Goal: Task Accomplishment & Management: Manage account settings

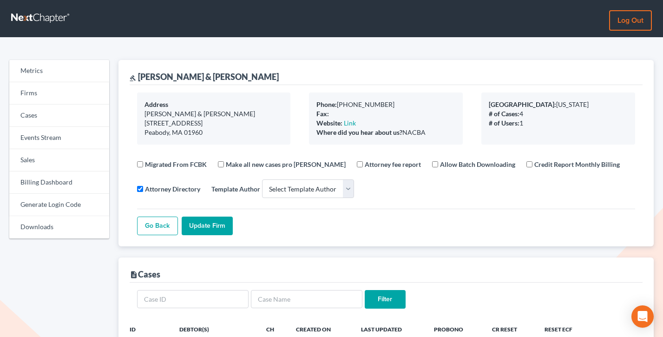
select select
click at [31, 92] on link "Firms" at bounding box center [59, 93] width 100 height 22
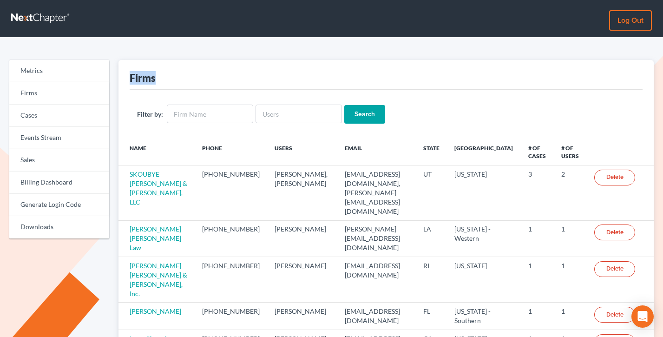
drag, startPoint x: 171, startPoint y: 82, endPoint x: 129, endPoint y: 81, distance: 41.4
click at [130, 81] on div "Firms" at bounding box center [387, 75] width 514 height 30
click at [130, 81] on div "Firms" at bounding box center [143, 77] width 26 height 13
click at [40, 161] on link "Sales" at bounding box center [59, 160] width 100 height 22
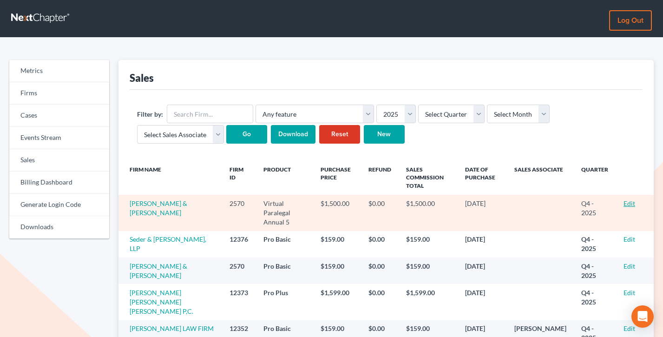
click at [630, 201] on link "Edit" at bounding box center [630, 203] width 12 height 8
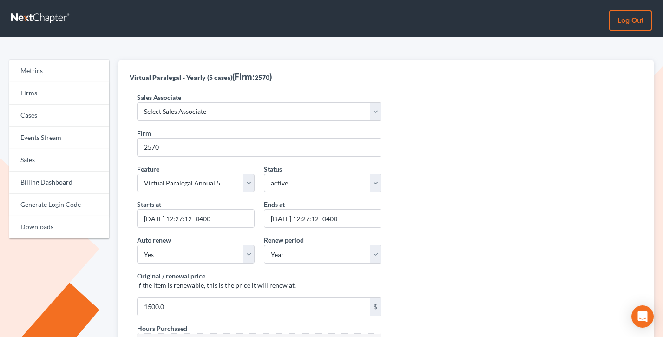
select select "7676"
click at [137, 102] on select "Select Sales Associate Alex Seymour Over Transom Tim Shadoan" at bounding box center [259, 111] width 245 height 19
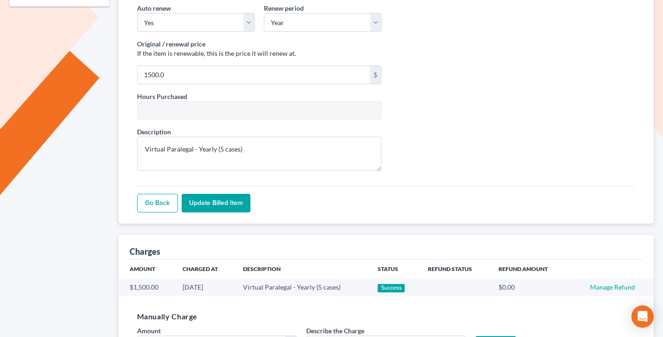
click at [215, 205] on input "Update Billed item" at bounding box center [216, 203] width 69 height 19
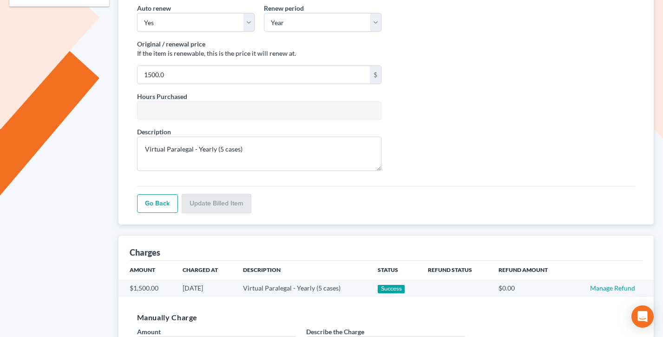
scroll to position [232, 0]
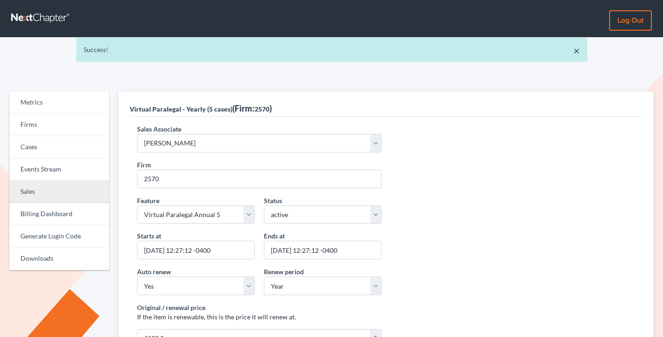
click at [55, 183] on link "Sales" at bounding box center [59, 192] width 100 height 22
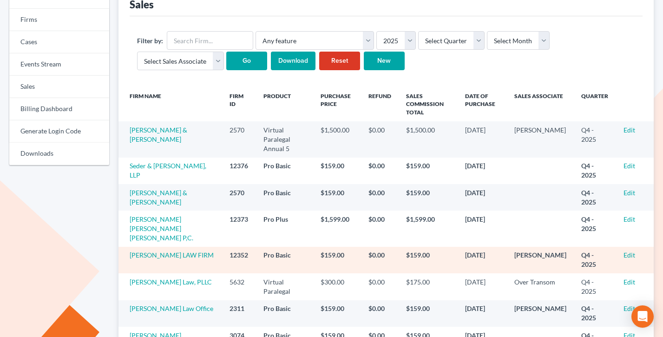
scroll to position [113, 0]
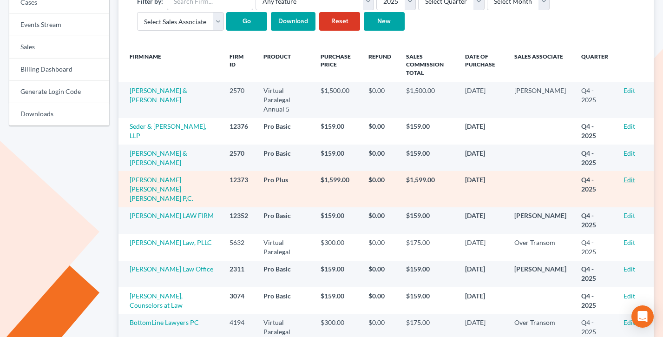
click at [628, 176] on link "Edit" at bounding box center [630, 180] width 12 height 8
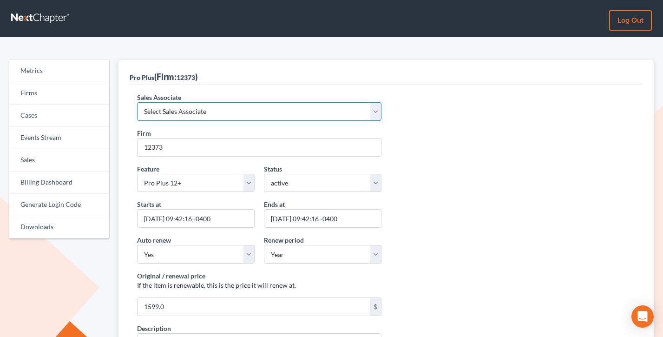
click at [183, 114] on select "Select Sales Associate Alex Seymour Over Transom Tim Shadoan" at bounding box center [259, 111] width 245 height 19
select select "7676"
click at [137, 102] on select "Select Sales Associate Alex Seymour Over Transom Tim Shadoan" at bounding box center [259, 111] width 245 height 19
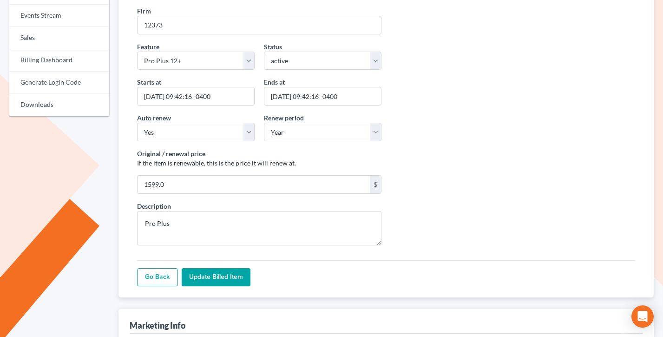
click at [226, 285] on input "Update Billed item" at bounding box center [216, 277] width 69 height 19
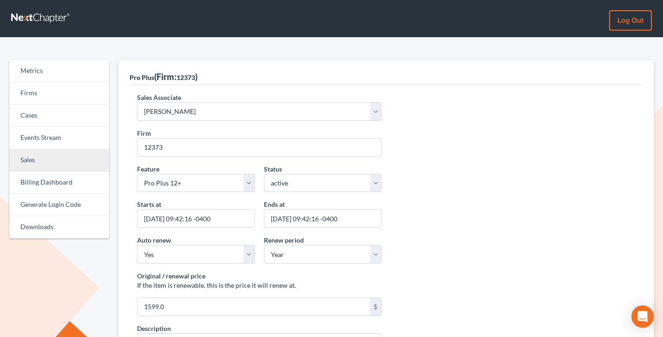
click at [24, 159] on link "Sales" at bounding box center [59, 160] width 100 height 22
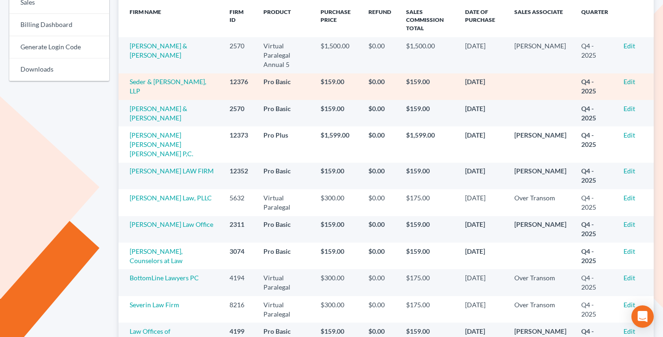
scroll to position [161, 0]
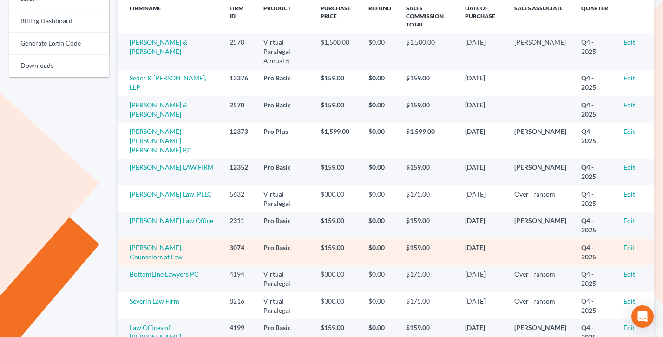
click at [632, 244] on link "Edit" at bounding box center [630, 248] width 12 height 8
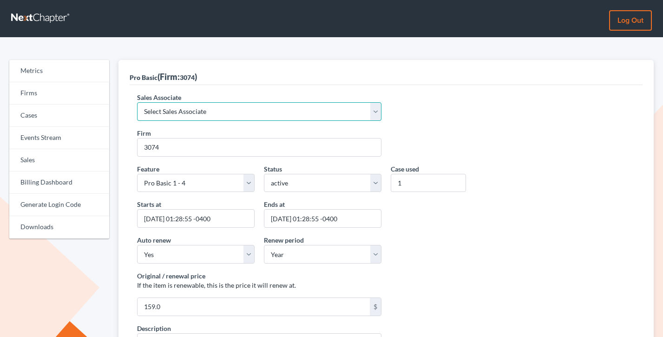
click at [216, 106] on select "Select Sales Associate Alex Seymour Over Transom Tim Shadoan" at bounding box center [259, 111] width 245 height 19
select select "7676"
click at [137, 102] on select "Select Sales Associate Alex Seymour Over Transom Tim Shadoan" at bounding box center [259, 111] width 245 height 19
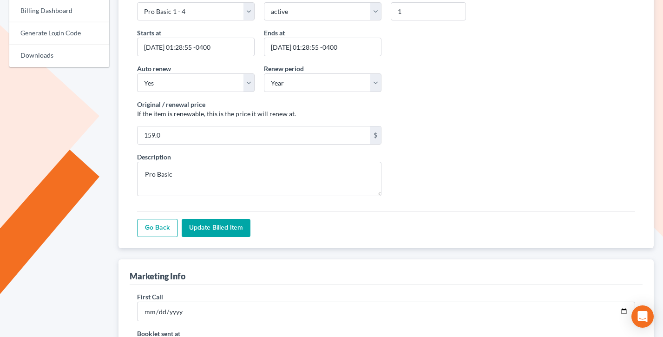
click at [227, 226] on input "Update Billed item" at bounding box center [216, 228] width 69 height 19
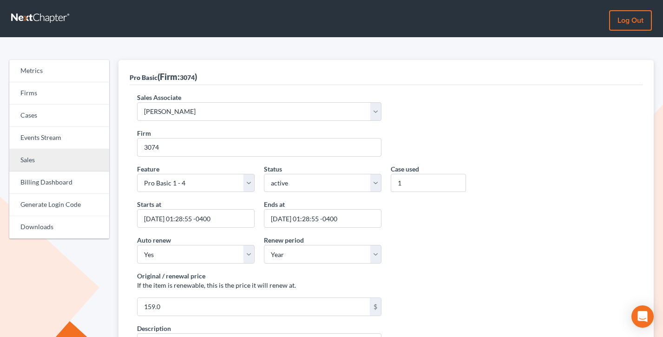
click at [30, 159] on link "Sales" at bounding box center [59, 160] width 100 height 22
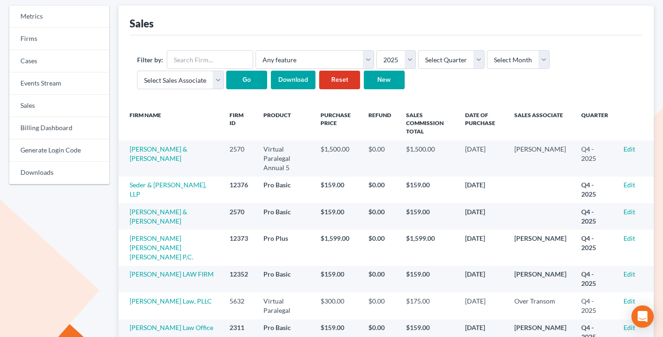
scroll to position [81, 0]
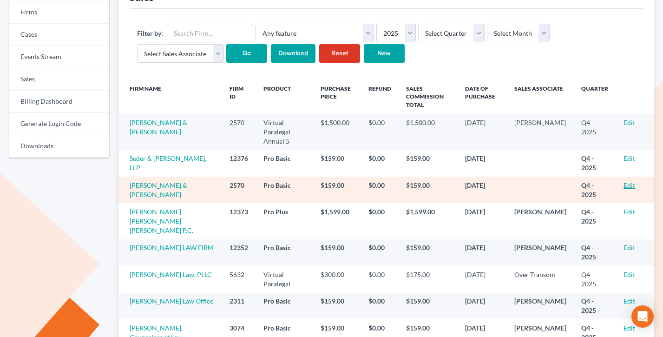
click at [625, 181] on link "Edit" at bounding box center [630, 185] width 12 height 8
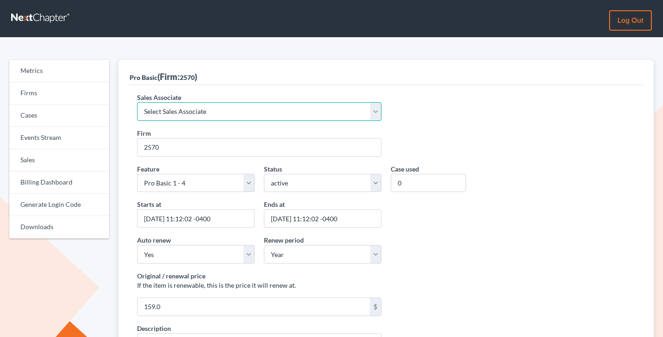
click at [186, 108] on select "Select Sales Associate Alex Seymour Over Transom Tim Shadoan" at bounding box center [259, 111] width 245 height 19
select select "7676"
click at [137, 102] on select "Select Sales Associate Alex Seymour Over Transom Tim Shadoan" at bounding box center [259, 111] width 245 height 19
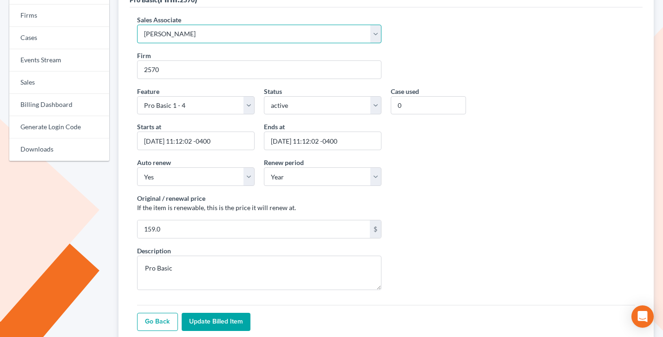
scroll to position [209, 0]
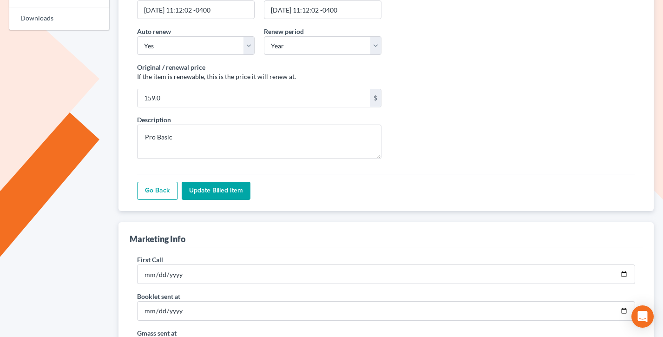
click at [218, 191] on input "Update Billed item" at bounding box center [216, 191] width 69 height 19
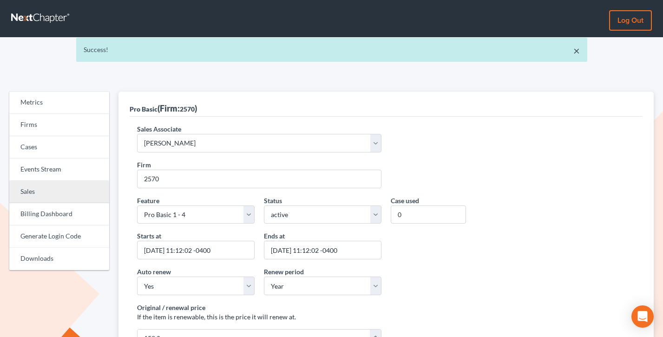
click at [40, 191] on link "Sales" at bounding box center [59, 192] width 100 height 22
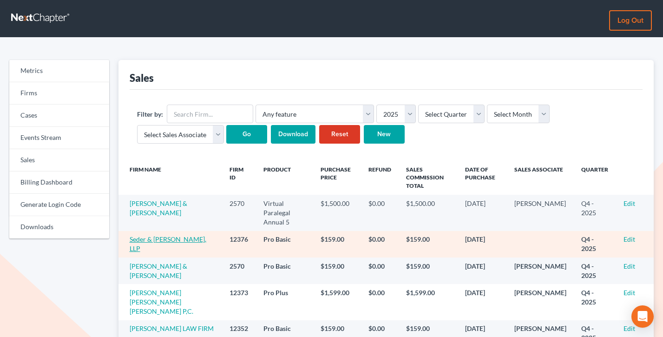
click at [153, 235] on link "Seder & [PERSON_NAME], LLP" at bounding box center [168, 243] width 77 height 17
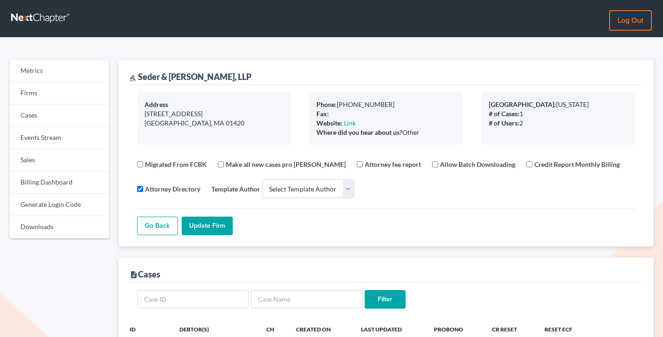
select select
click at [27, 89] on link "Firms" at bounding box center [59, 93] width 100 height 22
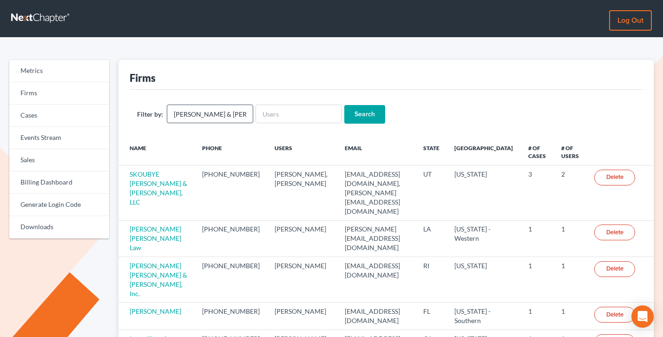
type input "[PERSON_NAME] & [PERSON_NAME]"
click at [345, 105] on input "Search" at bounding box center [365, 114] width 41 height 19
